Goal: Find specific page/section

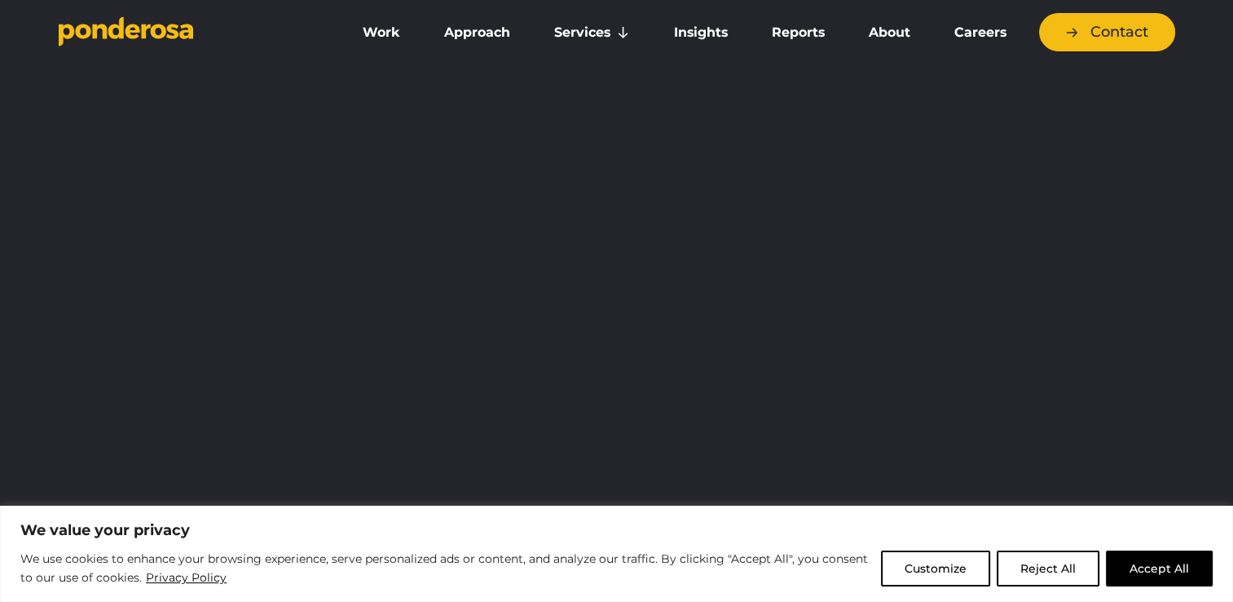
click at [1144, 569] on button "Accept All" at bounding box center [1159, 568] width 107 height 36
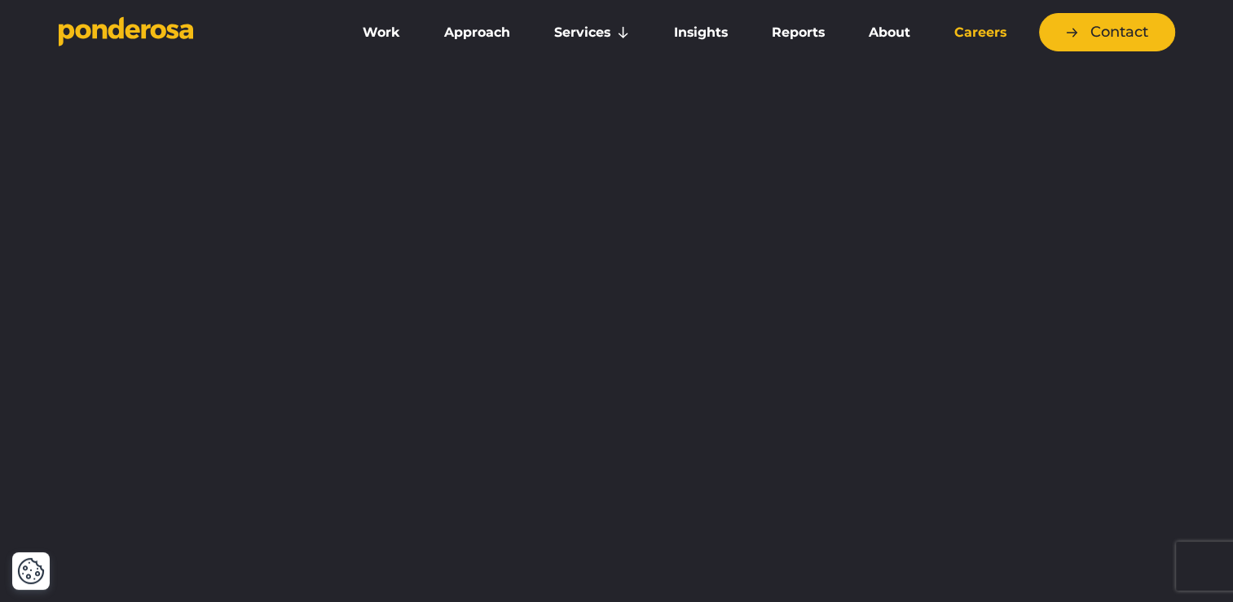
click at [988, 29] on link "Careers" at bounding box center [981, 32] width 90 height 34
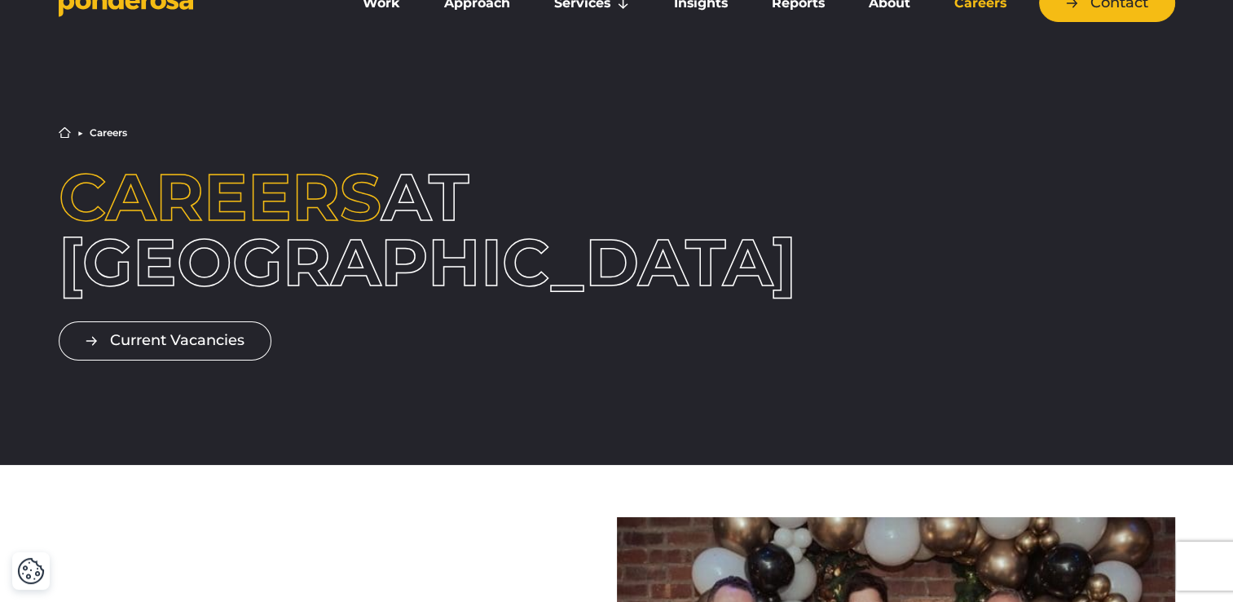
scroll to position [36, 0]
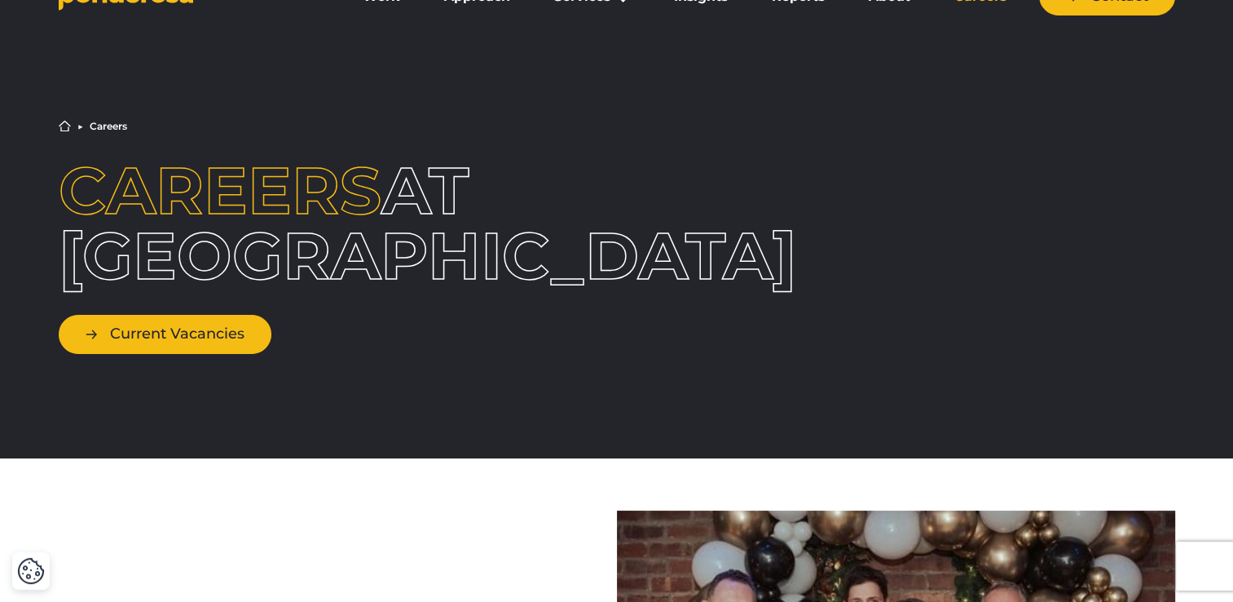
click at [198, 325] on link "Current Vacancies" at bounding box center [165, 334] width 213 height 38
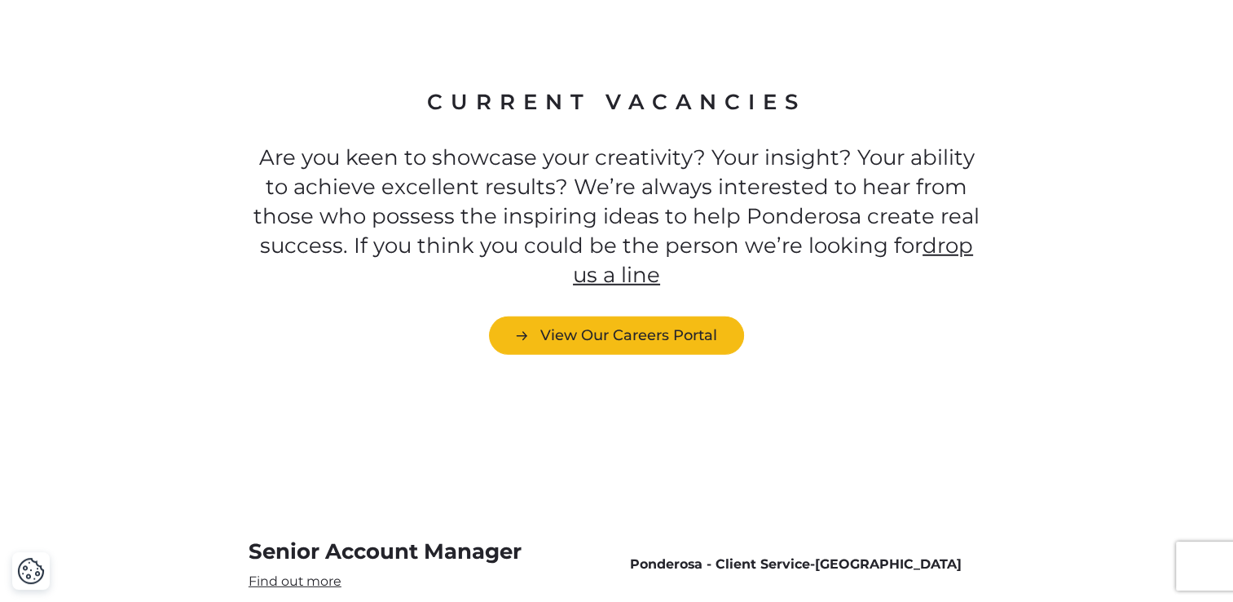
scroll to position [4488, 0]
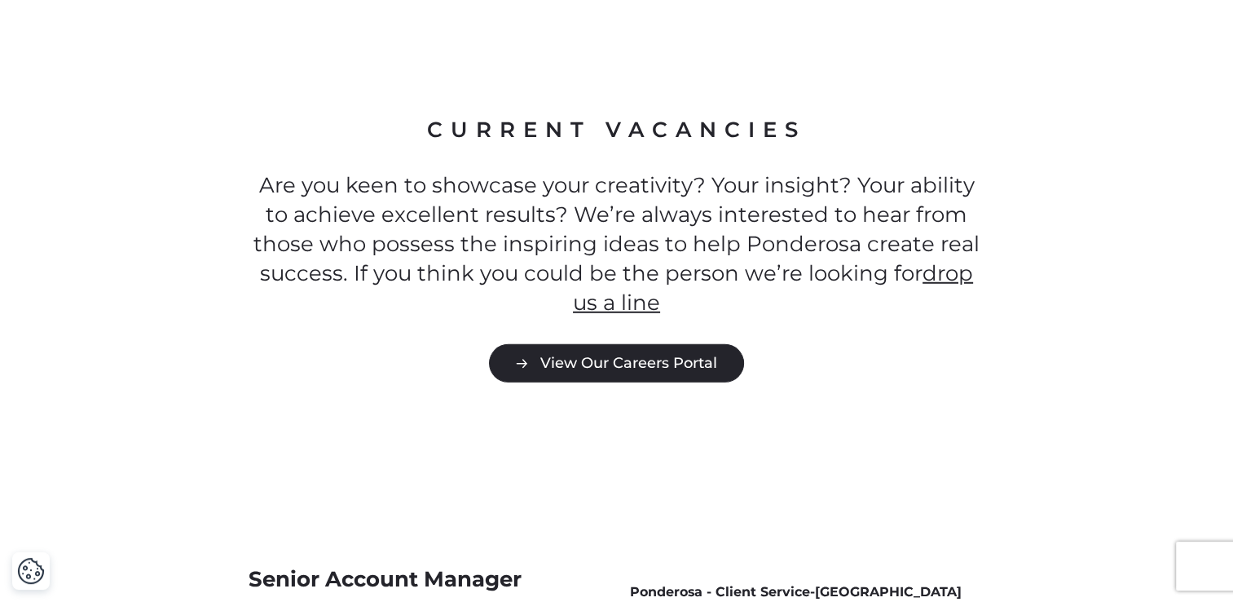
click at [534, 344] on link "View Our Careers Portal" at bounding box center [616, 363] width 255 height 38
